Goal: Information Seeking & Learning: Learn about a topic

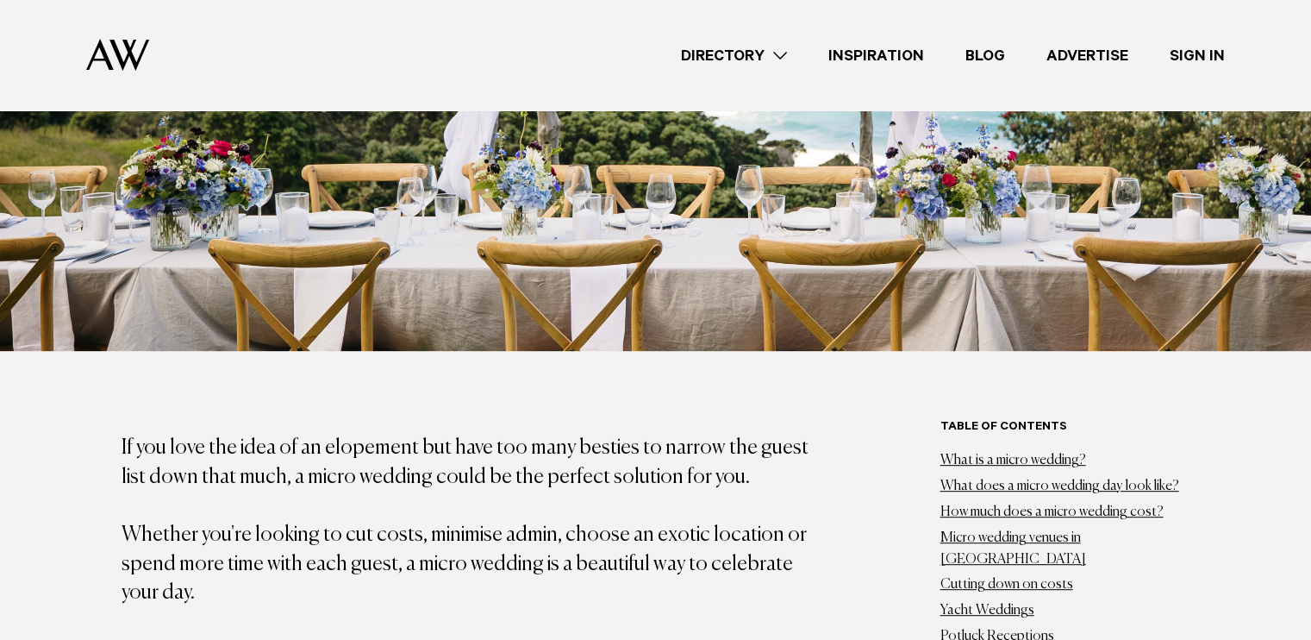
scroll to position [879, 0]
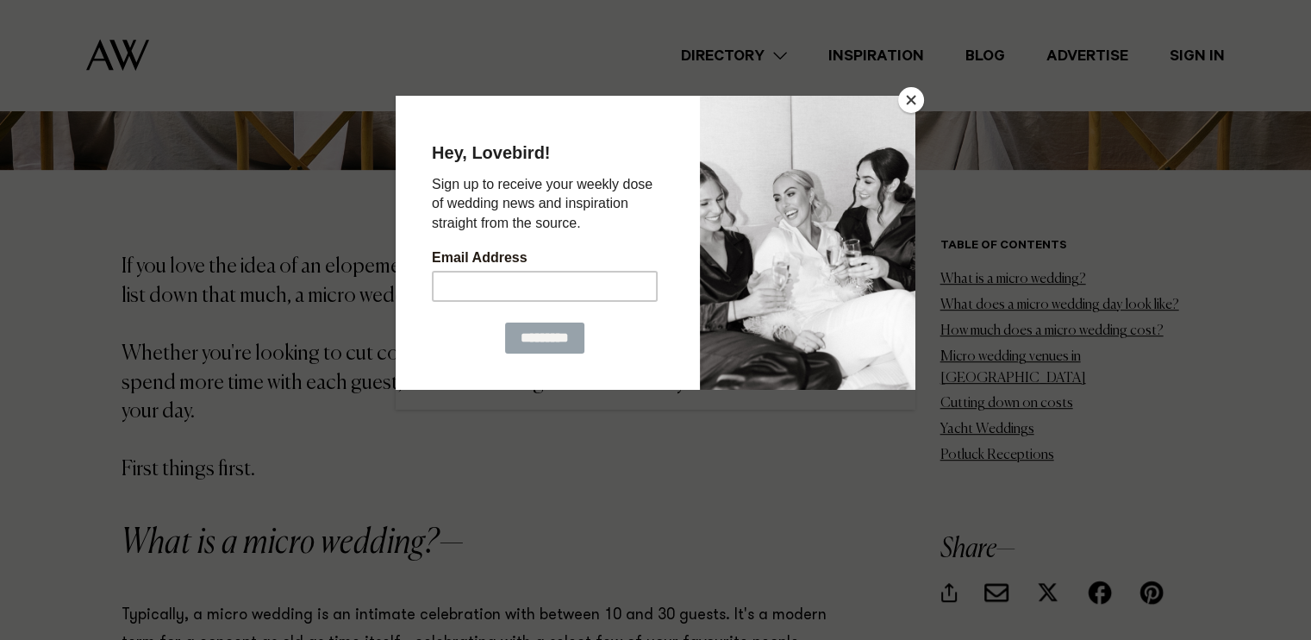
click at [915, 99] on button "Close" at bounding box center [911, 100] width 26 height 26
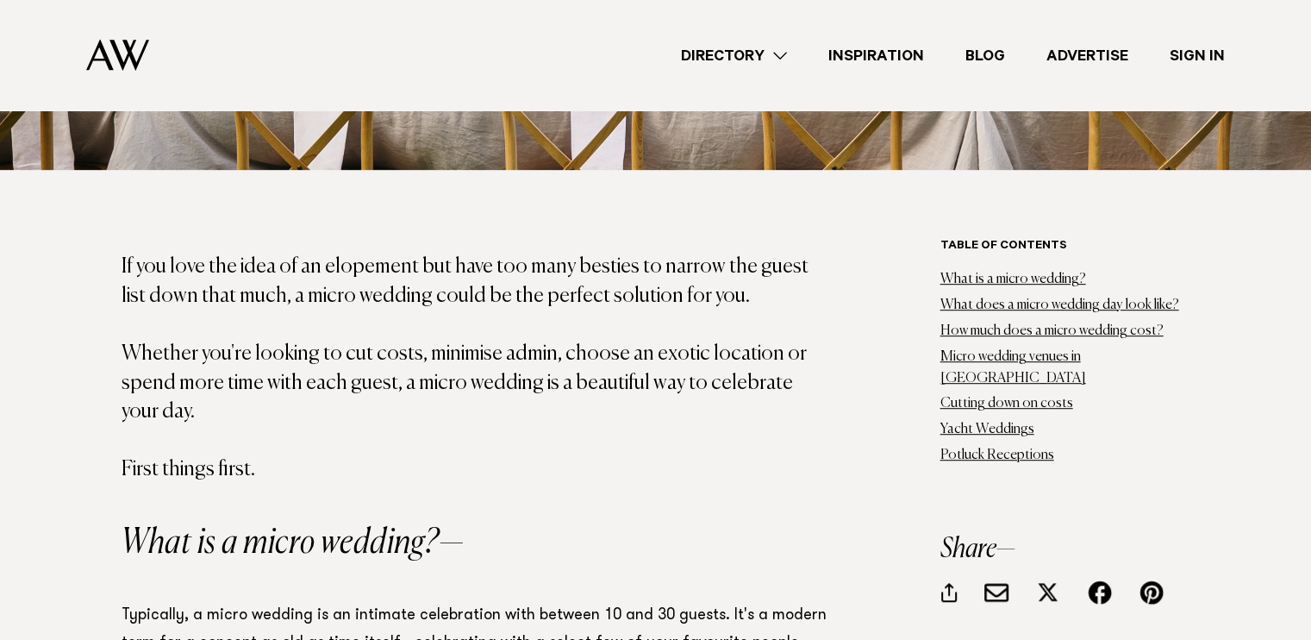
click at [545, 303] on p "If you love the idea of an elopement but have too many besties to narrow the gu…" at bounding box center [475, 369] width 707 height 232
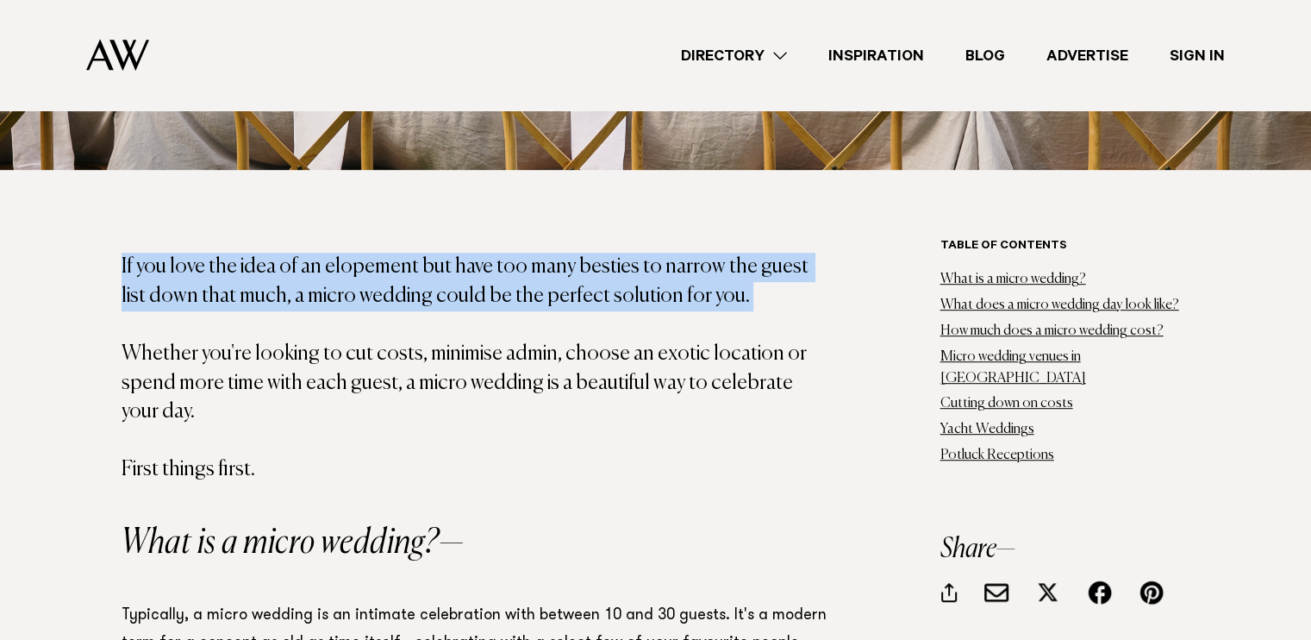
click at [545, 303] on p "If you love the idea of an elopement but have too many besties to narrow the gu…" at bounding box center [475, 369] width 707 height 232
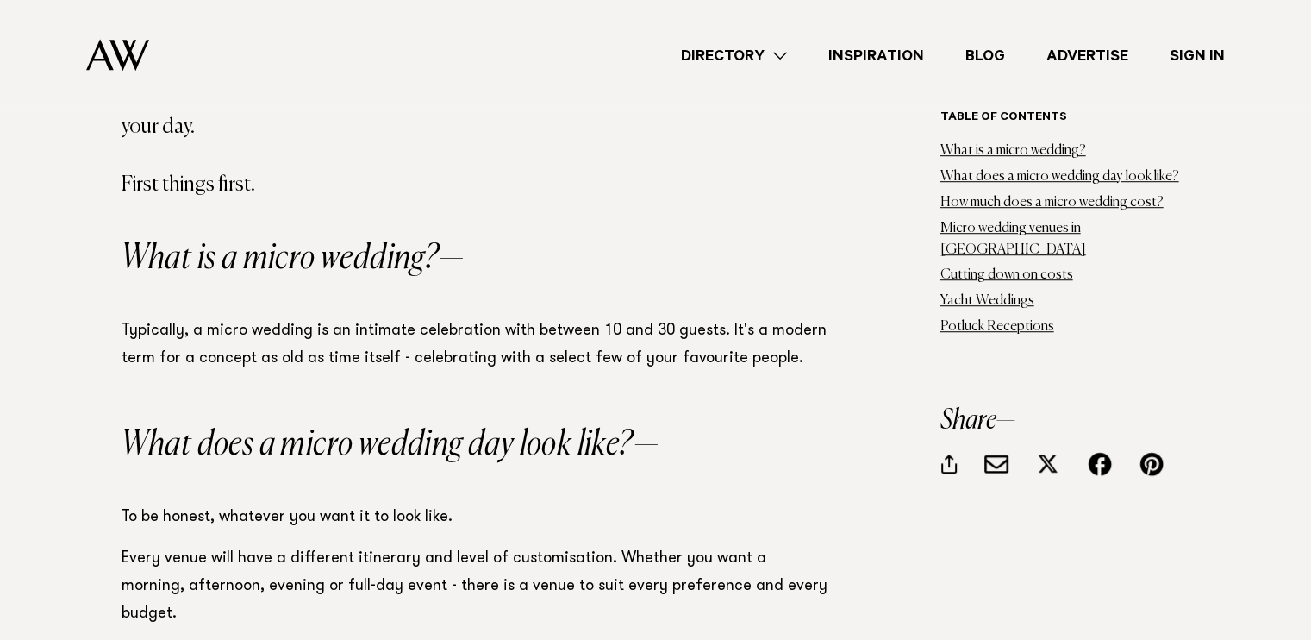
scroll to position [1162, 0]
click at [328, 347] on p "Typically, a micro wedding is an intimate celebration with between 10 and 30 gu…" at bounding box center [475, 346] width 707 height 55
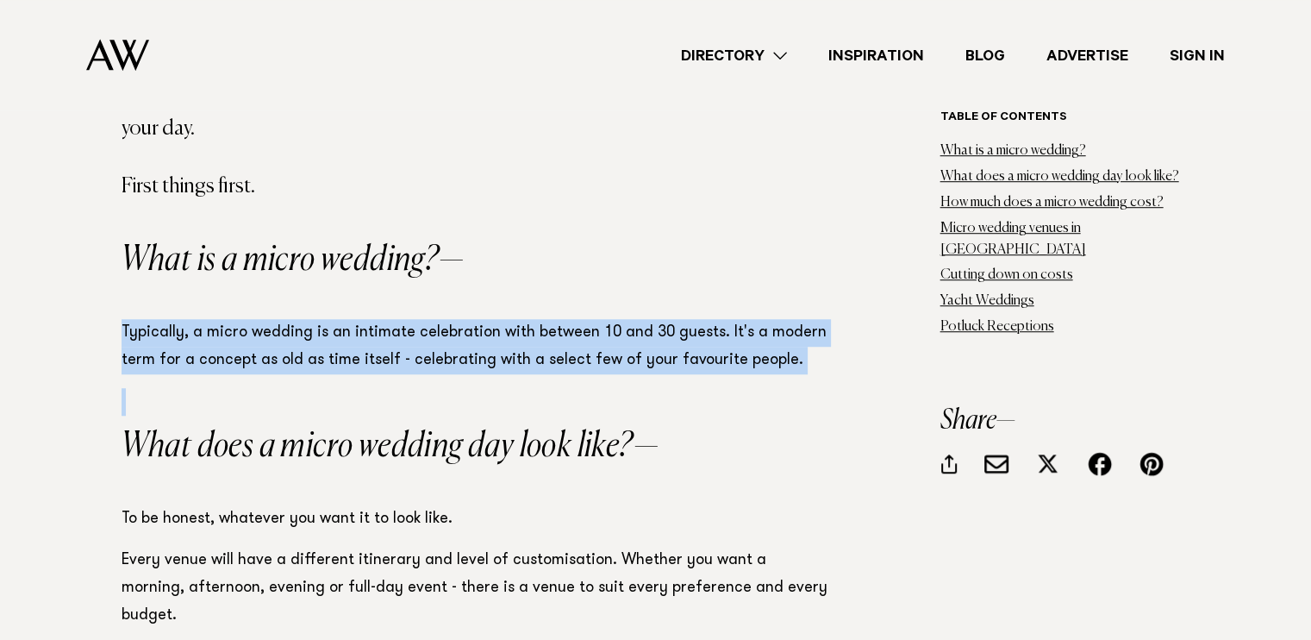
click at [328, 347] on p "Typically, a micro wedding is an intimate celebration with between 10 and 30 gu…" at bounding box center [475, 346] width 707 height 55
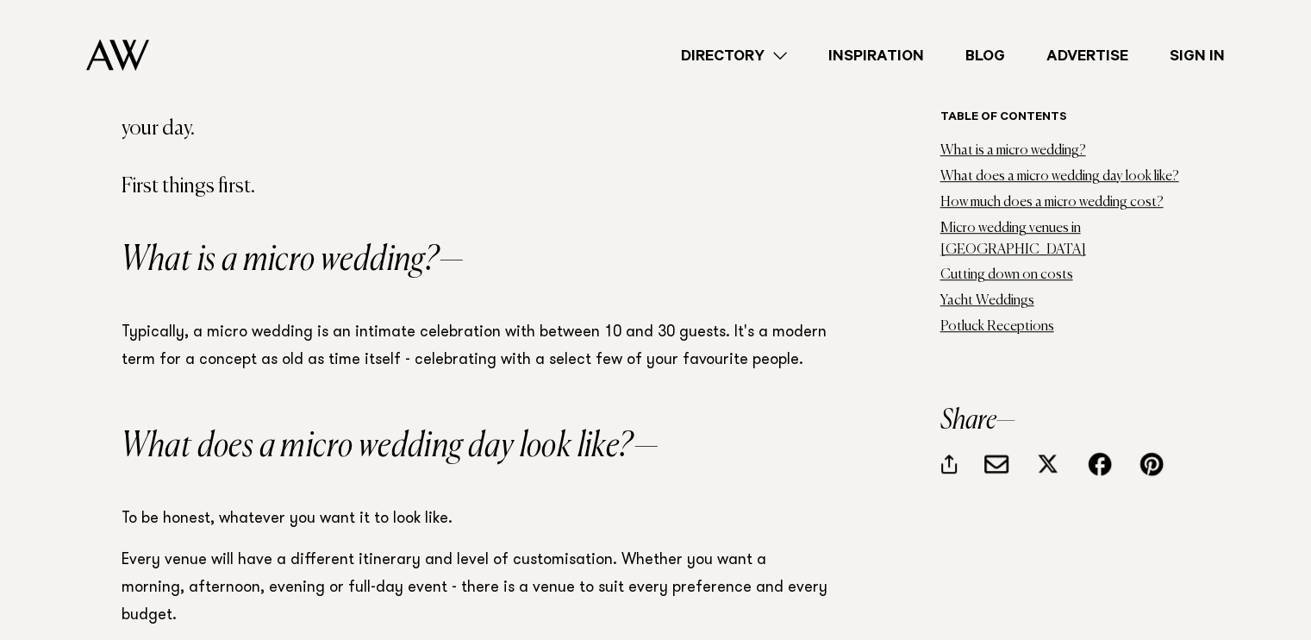
click at [323, 347] on p "Typically, a micro wedding is an intimate celebration with between 10 and 30 gu…" at bounding box center [475, 346] width 707 height 55
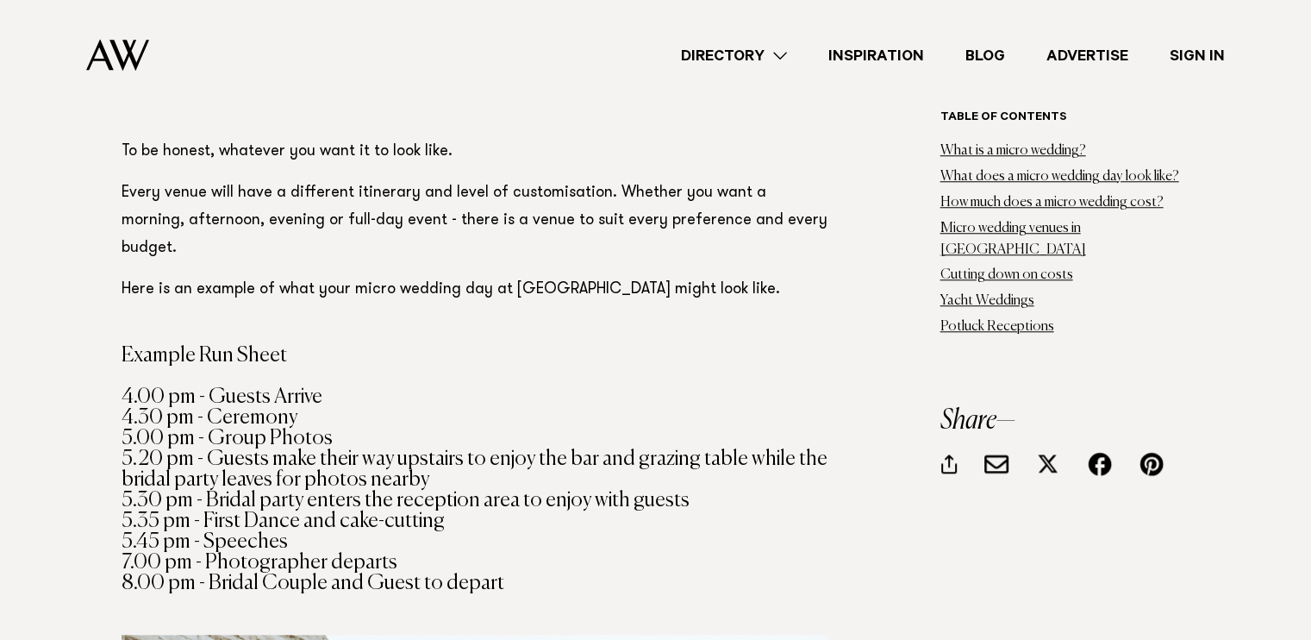
scroll to position [1528, 0]
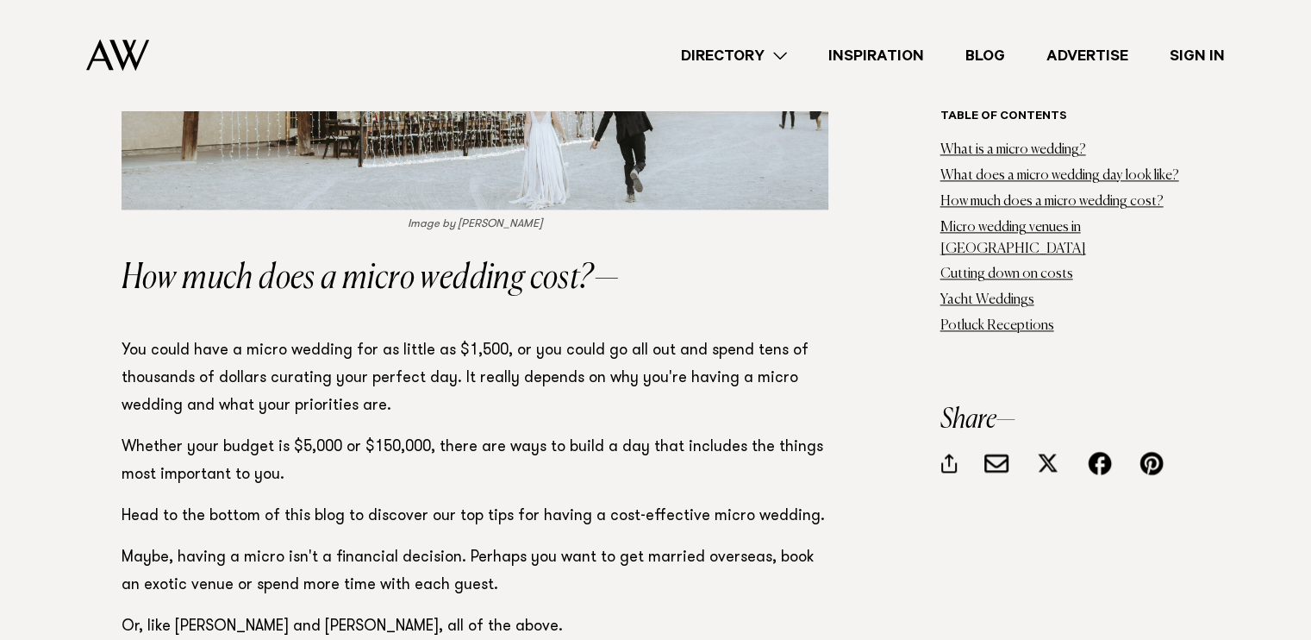
scroll to position [2407, 0]
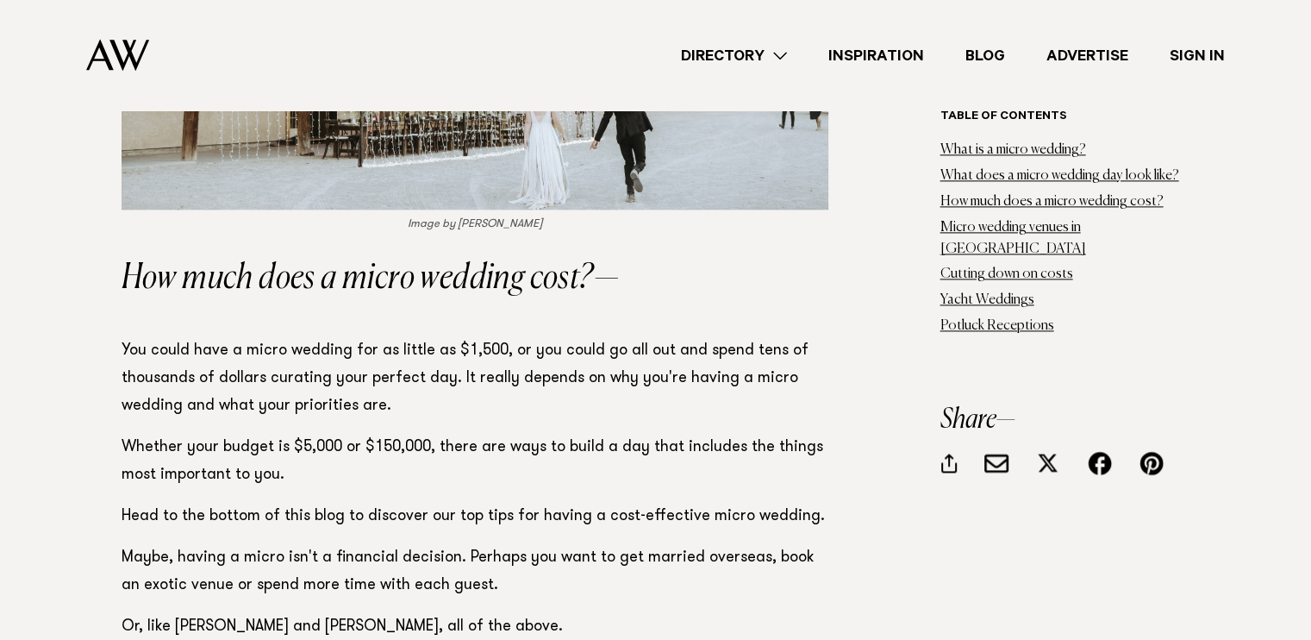
click at [238, 337] on p "You could have a micro wedding for as little as $1,500, or you could go all out…" at bounding box center [475, 378] width 707 height 83
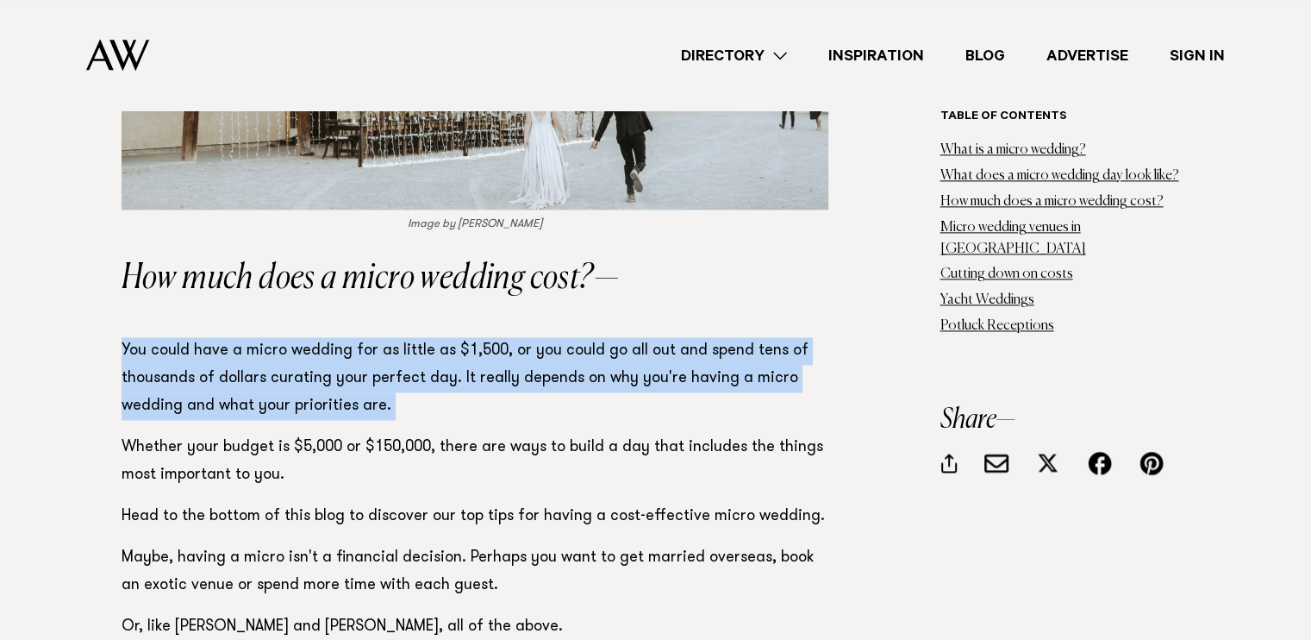
click at [238, 337] on p "You could have a micro wedding for as little as $1,500, or you could go all out…" at bounding box center [475, 378] width 707 height 83
